Goal: Information Seeking & Learning: Compare options

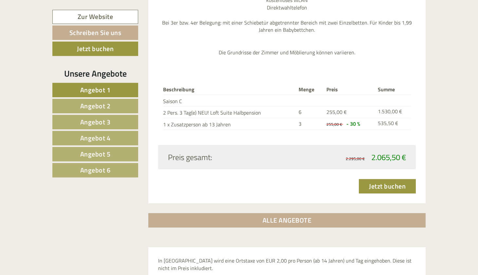
scroll to position [2032, 0]
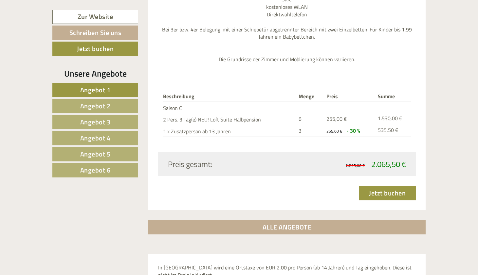
click at [112, 107] on link "Angebot 2" at bounding box center [95, 106] width 86 height 14
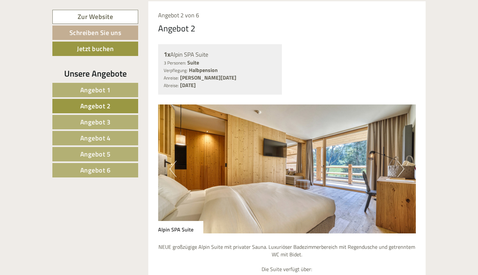
click at [101, 122] on span "Angebot 3" at bounding box center [95, 122] width 30 height 10
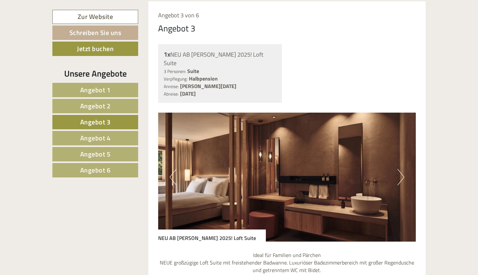
click at [102, 137] on span "Angebot 4" at bounding box center [95, 138] width 30 height 10
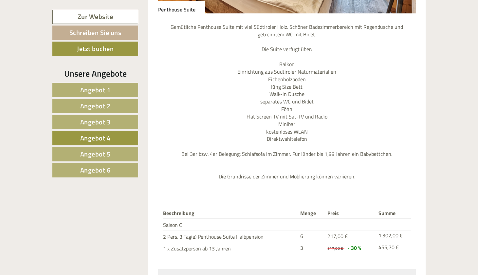
scroll to position [717, 0]
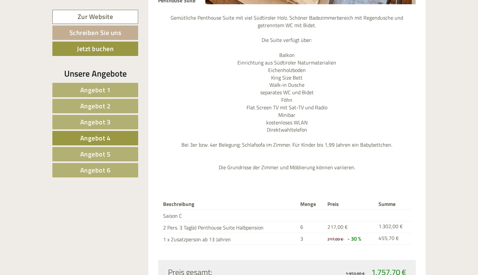
click at [113, 151] on link "Angebot 5" at bounding box center [95, 154] width 86 height 14
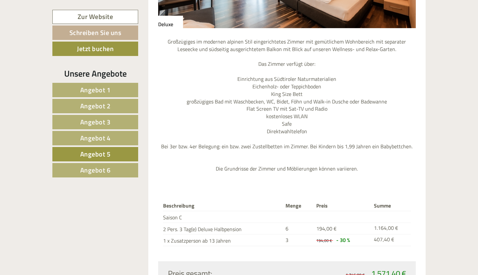
scroll to position [747, 0]
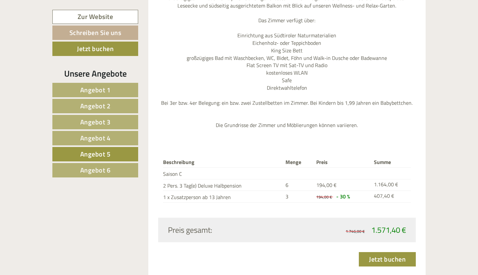
click at [130, 175] on link "Angebot 6" at bounding box center [95, 170] width 86 height 14
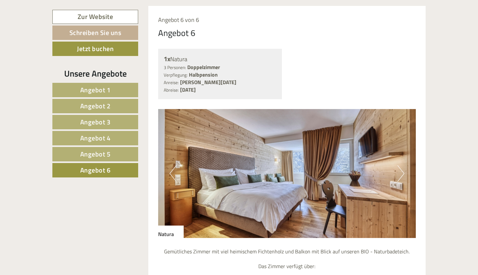
scroll to position [491, 0]
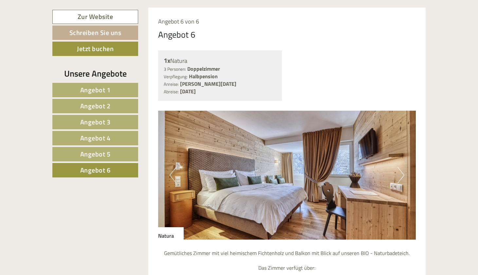
click at [174, 175] on button "Previous" at bounding box center [173, 175] width 7 height 16
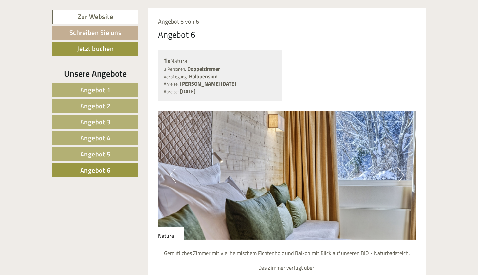
click at [94, 102] on span "Angebot 2" at bounding box center [95, 106] width 30 height 10
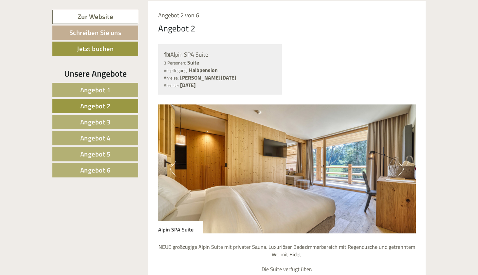
click at [95, 118] on span "Angebot 3" at bounding box center [95, 122] width 30 height 10
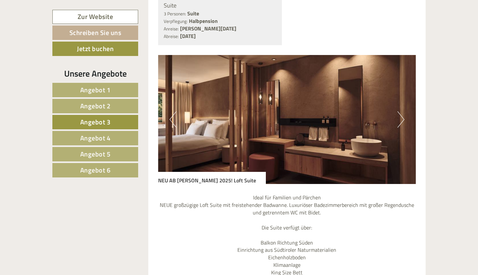
scroll to position [555, 0]
click at [110, 135] on span "Angebot 4" at bounding box center [95, 138] width 30 height 10
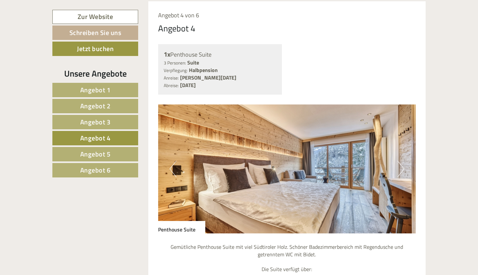
click at [112, 100] on link "Angebot 2" at bounding box center [95, 106] width 86 height 14
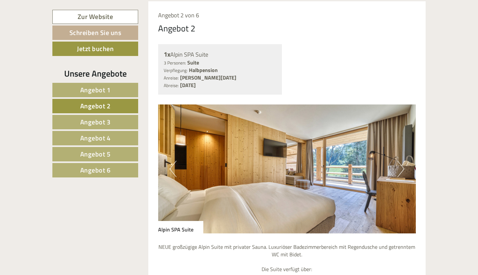
click at [111, 93] on link "Angebot 1" at bounding box center [95, 90] width 86 height 14
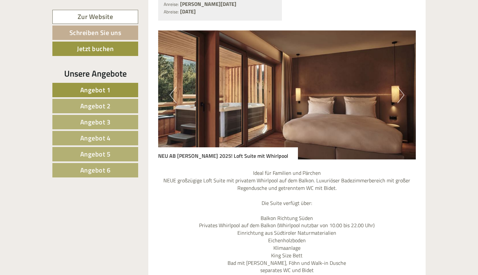
scroll to position [580, 0]
click at [402, 94] on button "Next" at bounding box center [401, 95] width 7 height 16
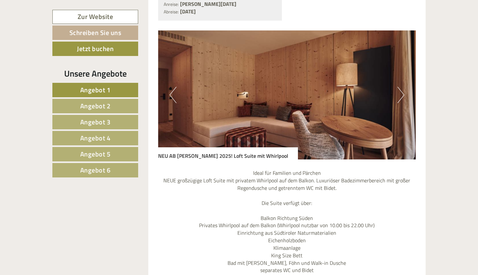
click at [402, 93] on button "Next" at bounding box center [401, 95] width 7 height 16
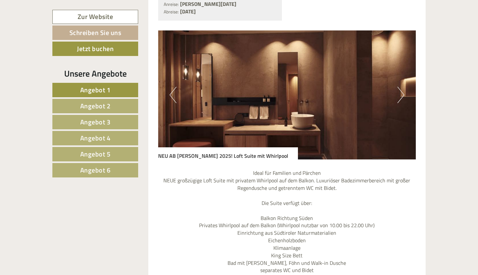
click at [402, 93] on button "Next" at bounding box center [401, 95] width 7 height 16
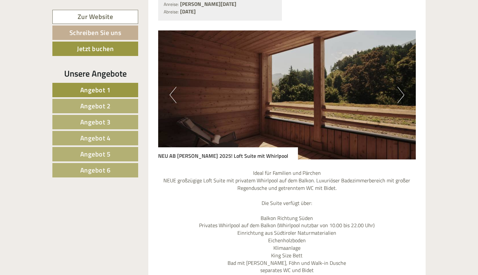
click at [402, 93] on button "Next" at bounding box center [401, 95] width 7 height 16
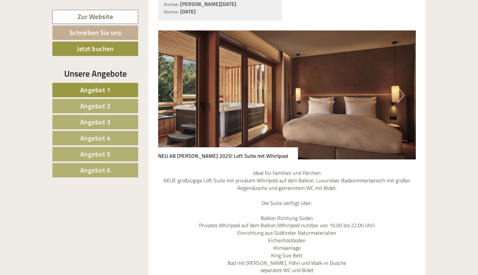
click at [402, 93] on button "Next" at bounding box center [401, 95] width 7 height 16
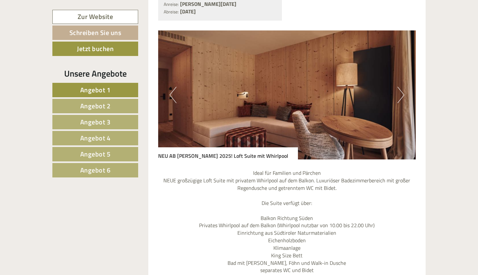
click at [402, 93] on button "Next" at bounding box center [401, 95] width 7 height 16
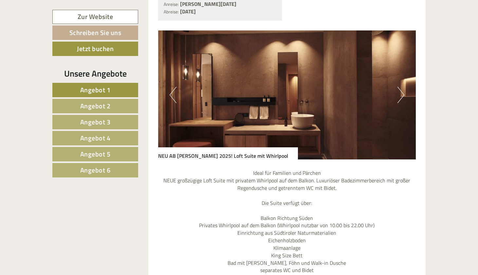
click at [402, 93] on button "Next" at bounding box center [401, 95] width 7 height 16
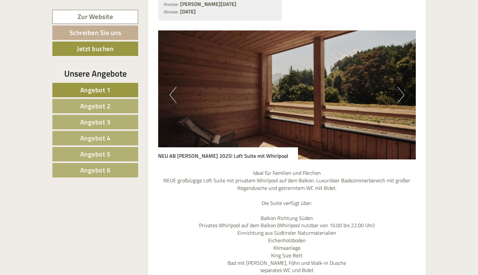
click at [124, 135] on link "Angebot 4" at bounding box center [95, 138] width 86 height 14
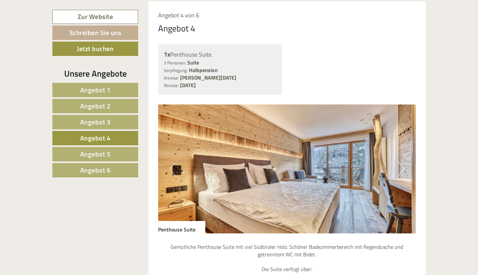
click at [121, 150] on link "Angebot 5" at bounding box center [95, 154] width 86 height 14
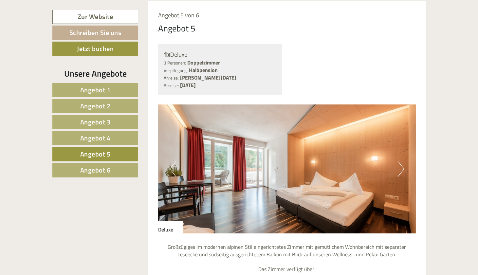
click at [115, 121] on link "Angebot 3" at bounding box center [95, 122] width 86 height 14
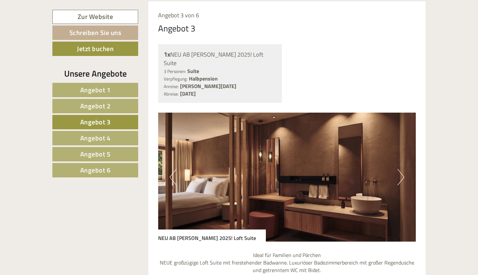
click at [111, 107] on link "Angebot 2" at bounding box center [95, 106] width 86 height 14
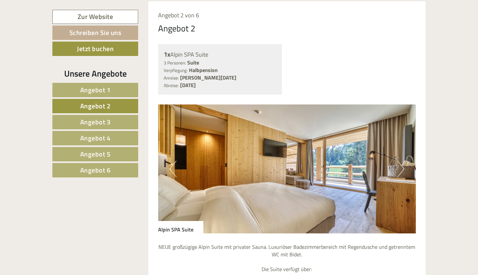
click at [110, 90] on span "Angebot 1" at bounding box center [95, 90] width 30 height 10
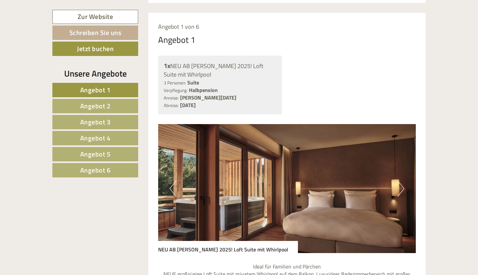
scroll to position [486, 0]
